Goal: Task Accomplishment & Management: Manage account settings

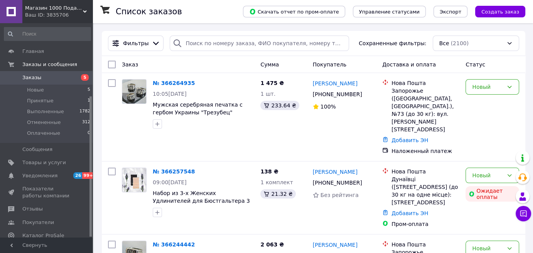
scroll to position [111, 0]
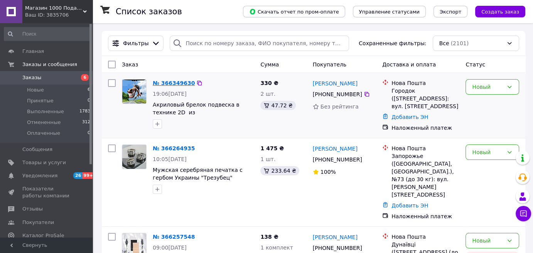
click at [174, 83] on link "№ 366349630" at bounding box center [174, 83] width 42 height 6
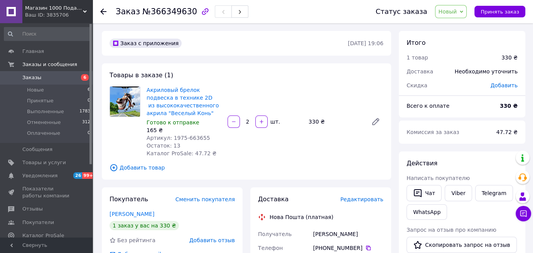
click at [42, 74] on span "Заказы" at bounding box center [46, 77] width 49 height 7
